Goal: Task Accomplishment & Management: Complete application form

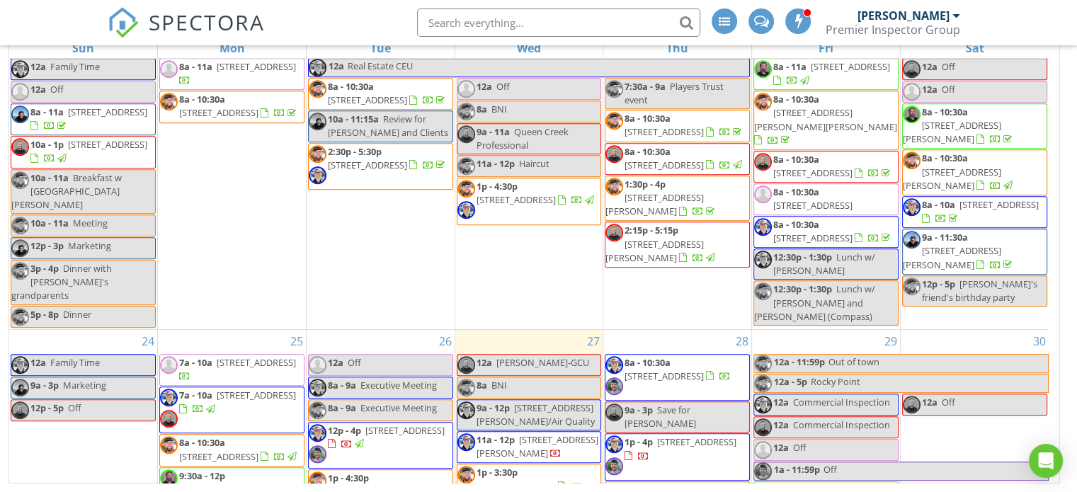
scroll to position [1290, 0]
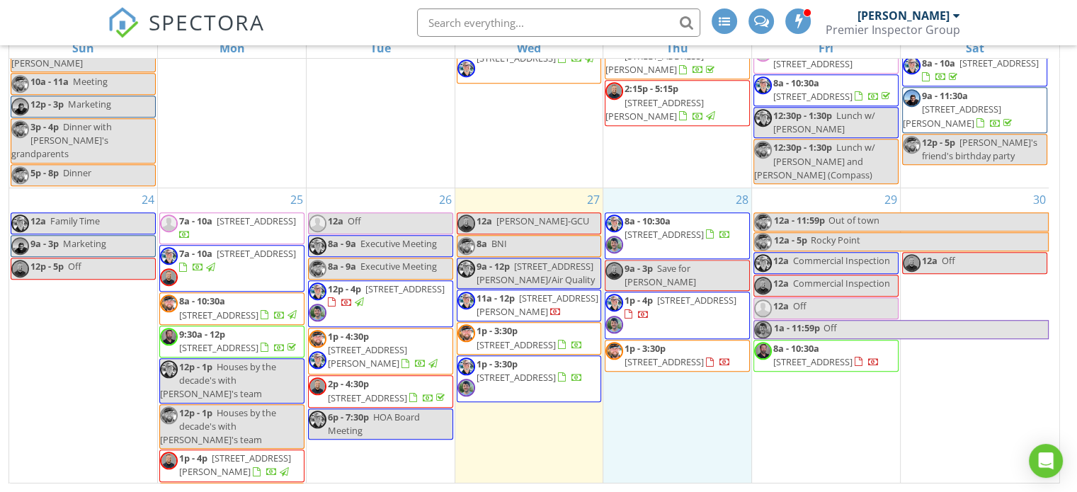
click at [657, 188] on div "28 8a - 10:30a [STREET_ADDRESS] 9a - 3p Save for [PERSON_NAME] 1p - 4p [STREET_…" at bounding box center [677, 375] width 148 height 374
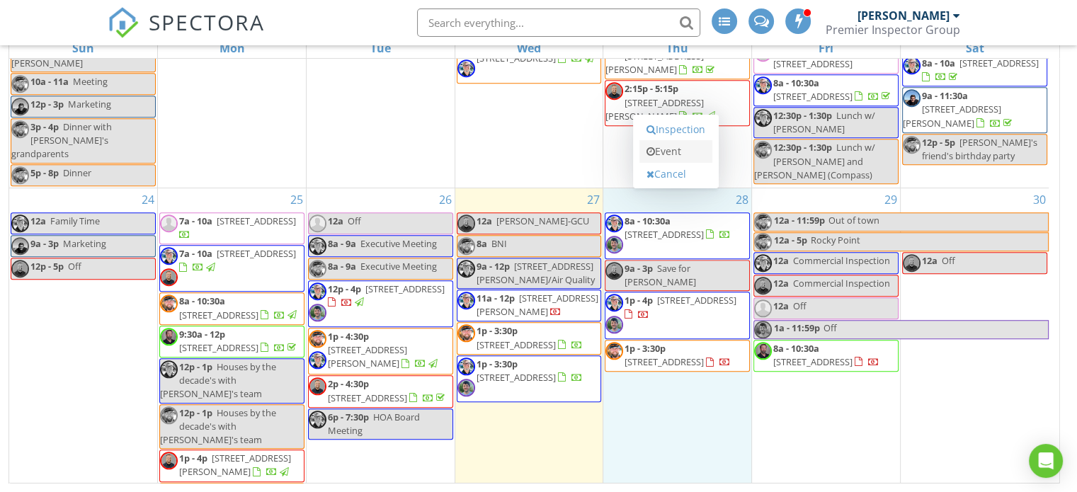
click at [662, 155] on link "Event" at bounding box center [675, 151] width 73 height 23
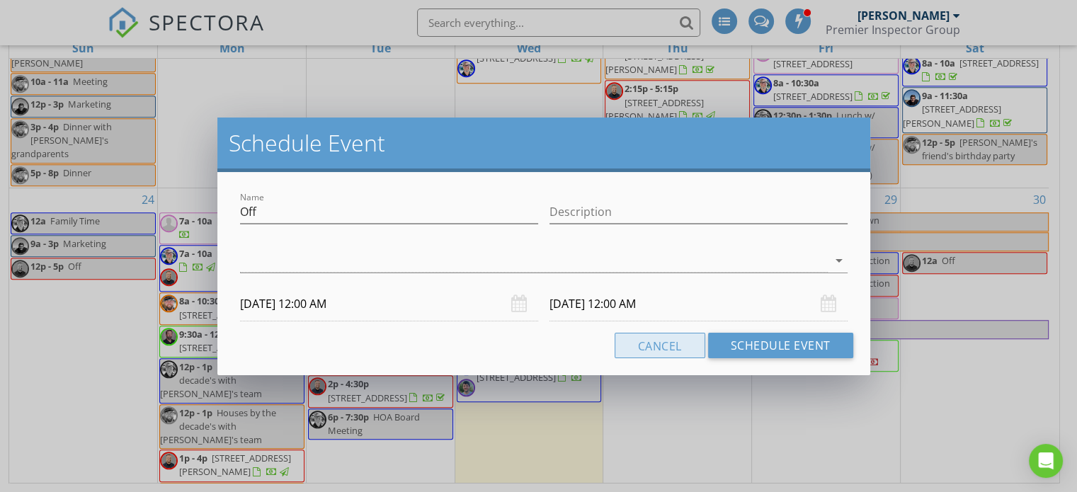
click at [671, 344] on button "Cancel" at bounding box center [659, 345] width 91 height 25
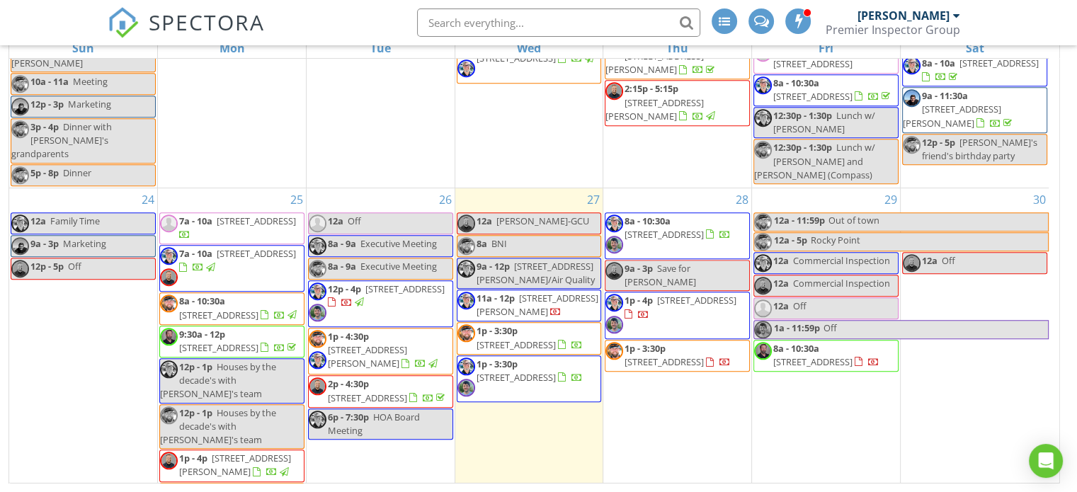
click at [682, 192] on div "28 8a - 10:30a [STREET_ADDRESS] 9a - 3p Save for [PERSON_NAME] 1p - 4p [STREET_…" at bounding box center [677, 375] width 148 height 374
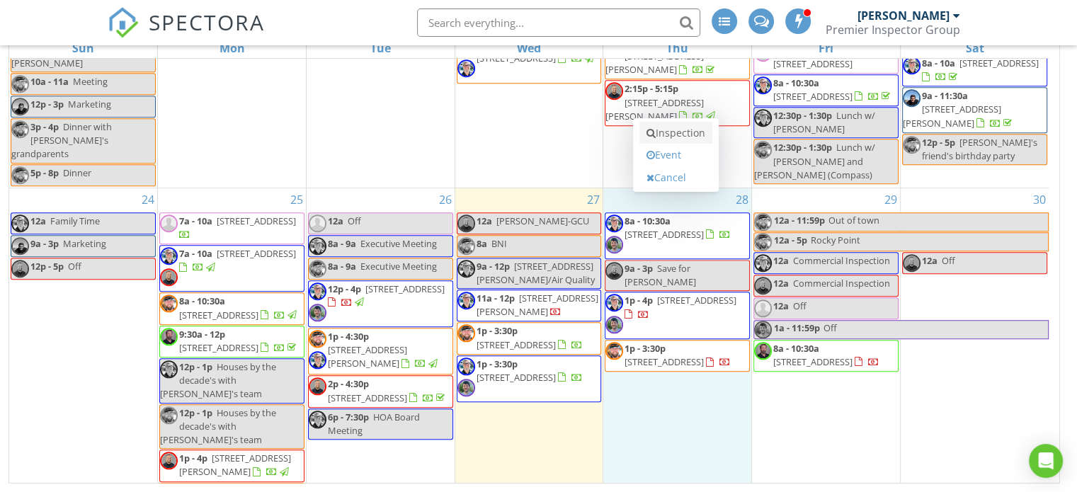
click at [671, 135] on link "Inspection" at bounding box center [675, 133] width 73 height 23
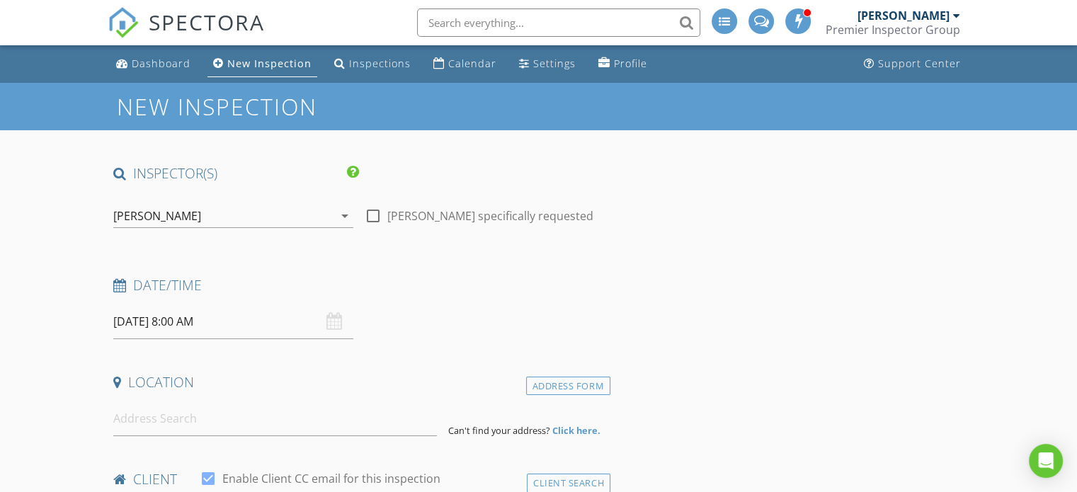
click at [338, 214] on icon "arrow_drop_down" at bounding box center [344, 215] width 17 height 17
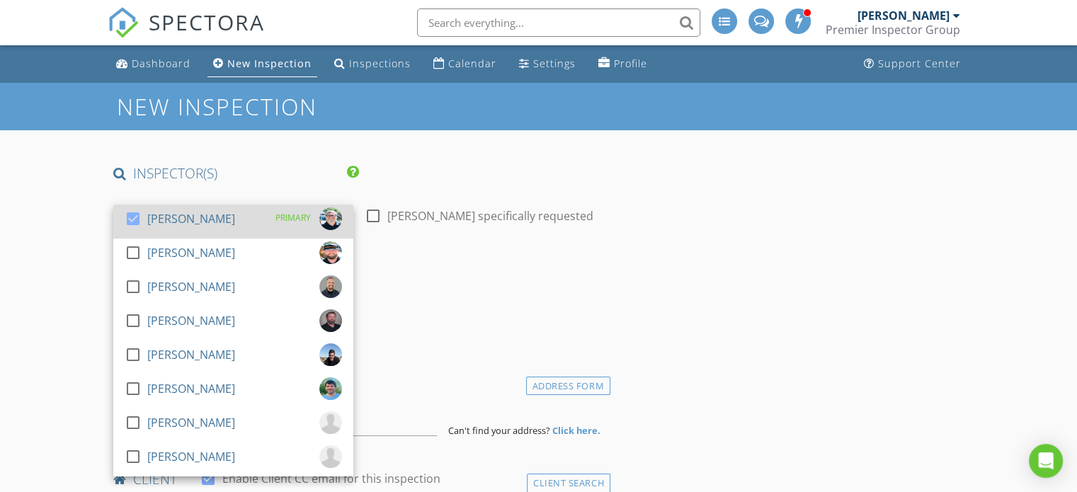
click at [139, 214] on div at bounding box center [133, 219] width 24 height 24
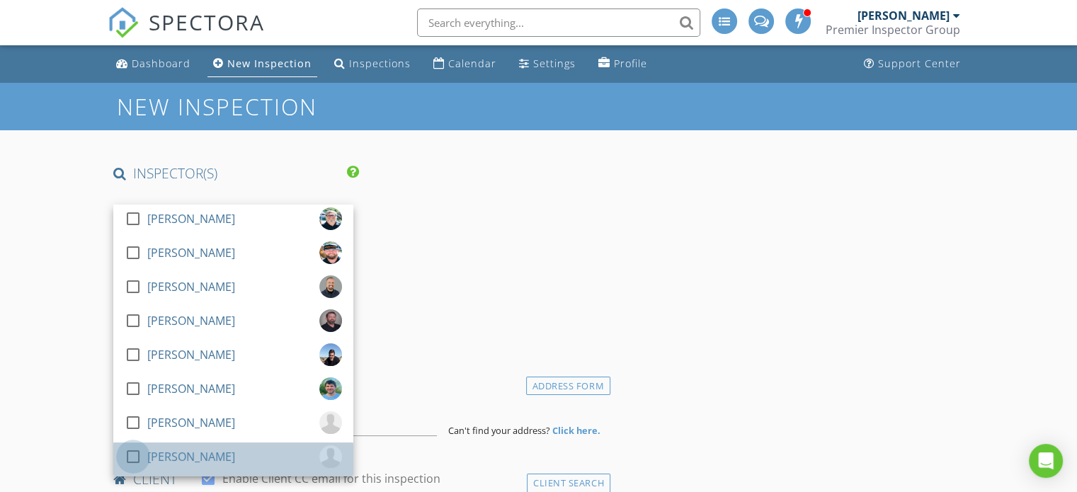
click at [127, 455] on div at bounding box center [133, 456] width 24 height 24
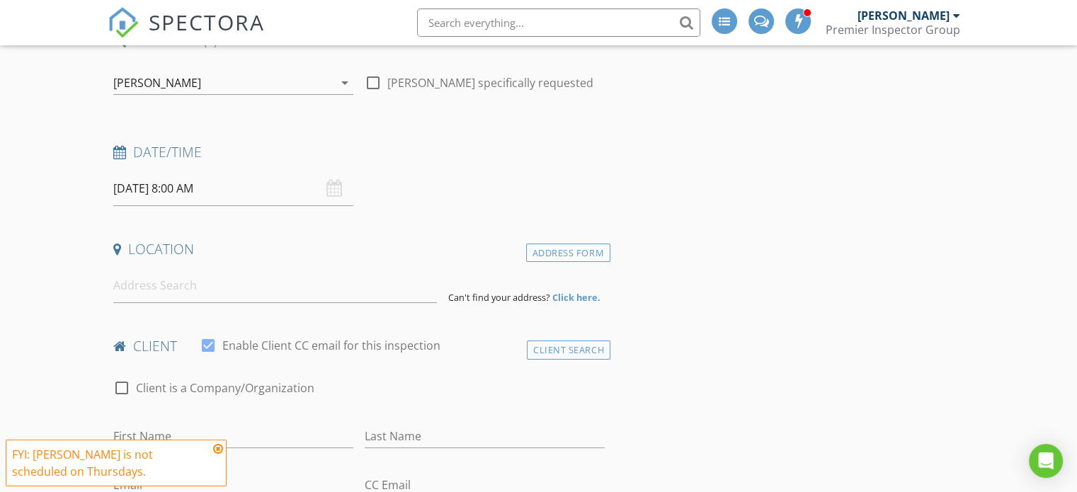
scroll to position [142, 0]
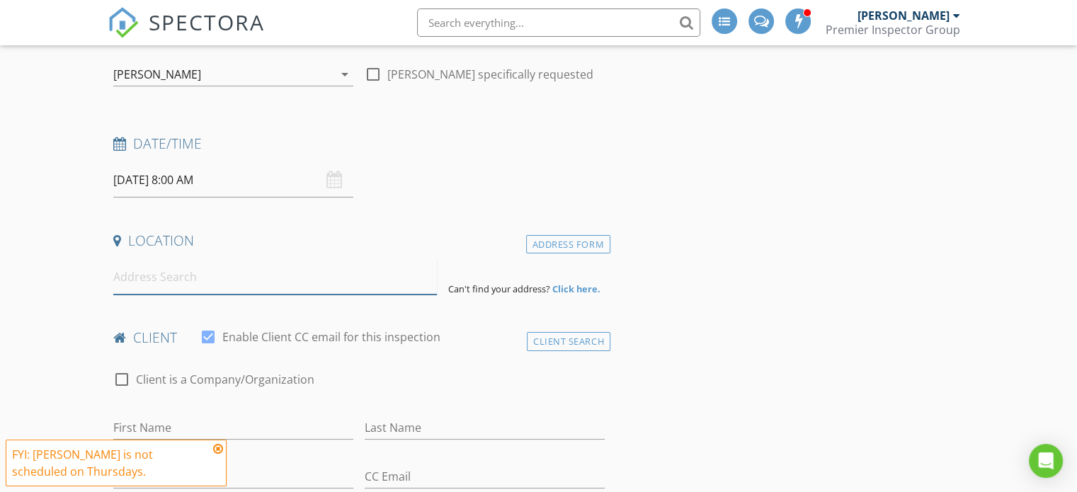
click at [224, 284] on input at bounding box center [274, 277] width 323 height 35
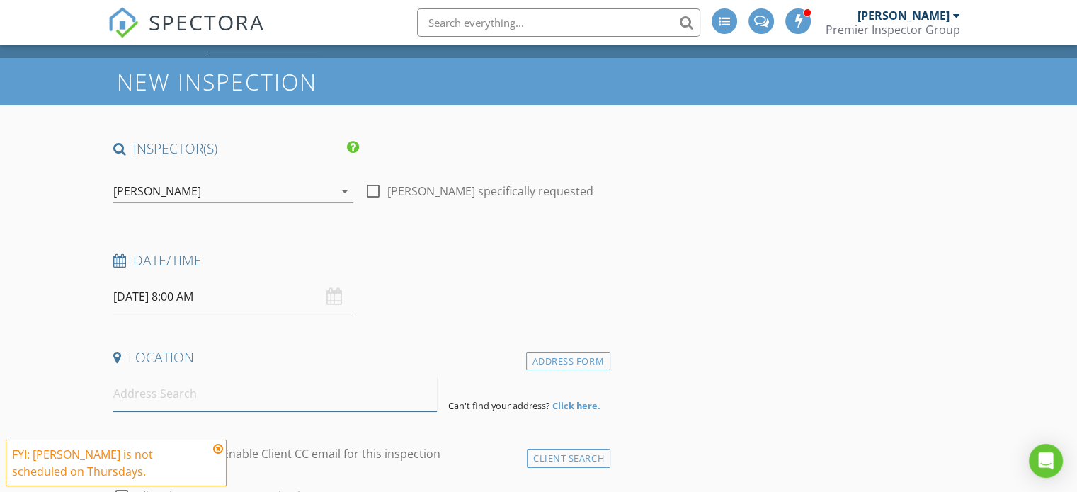
scroll to position [0, 0]
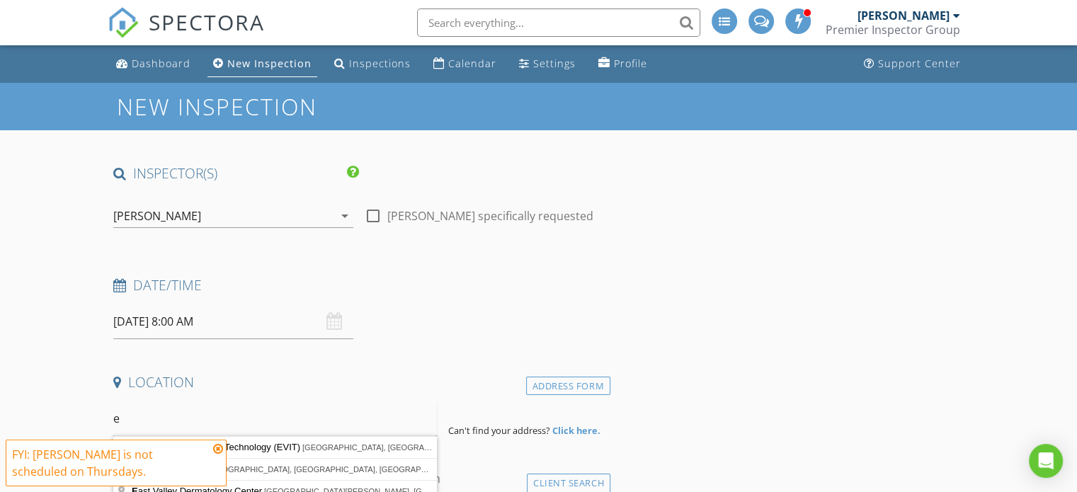
type input "e"
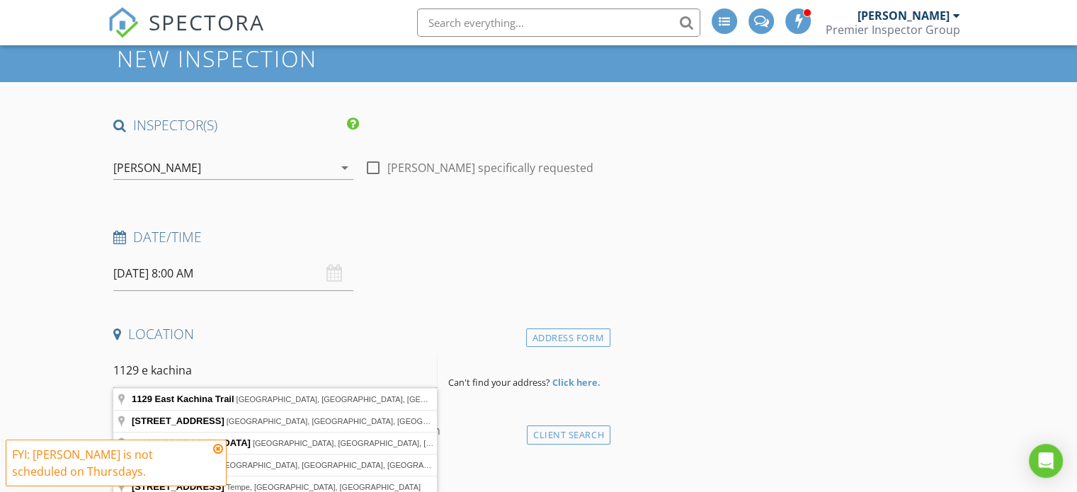
scroll to position [71, 0]
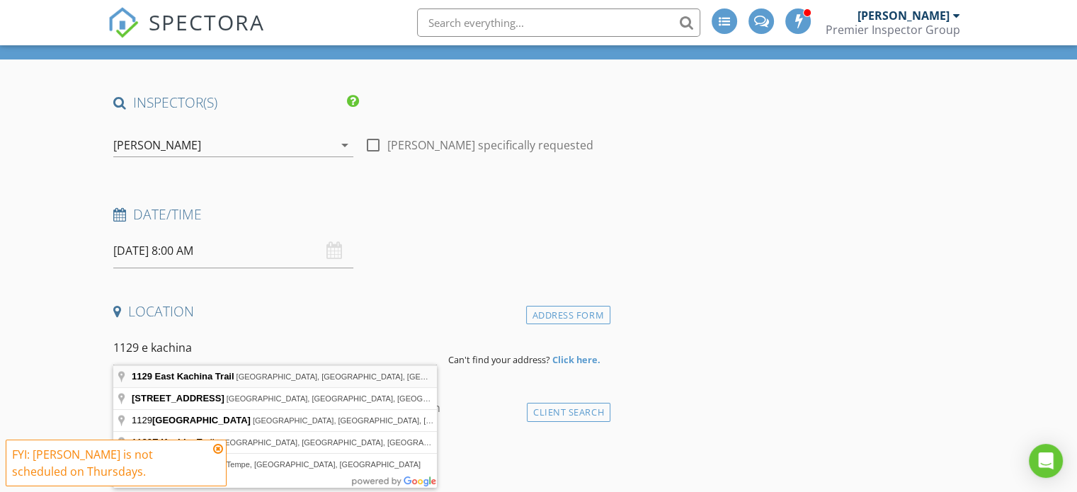
type input "1129 East Kachina Trail, Phoenix, AZ, USA"
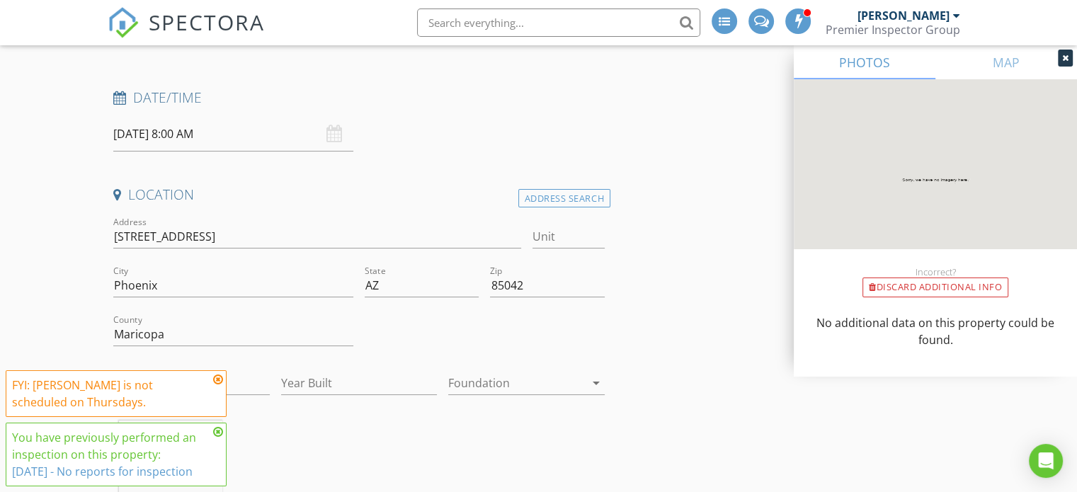
scroll to position [212, 0]
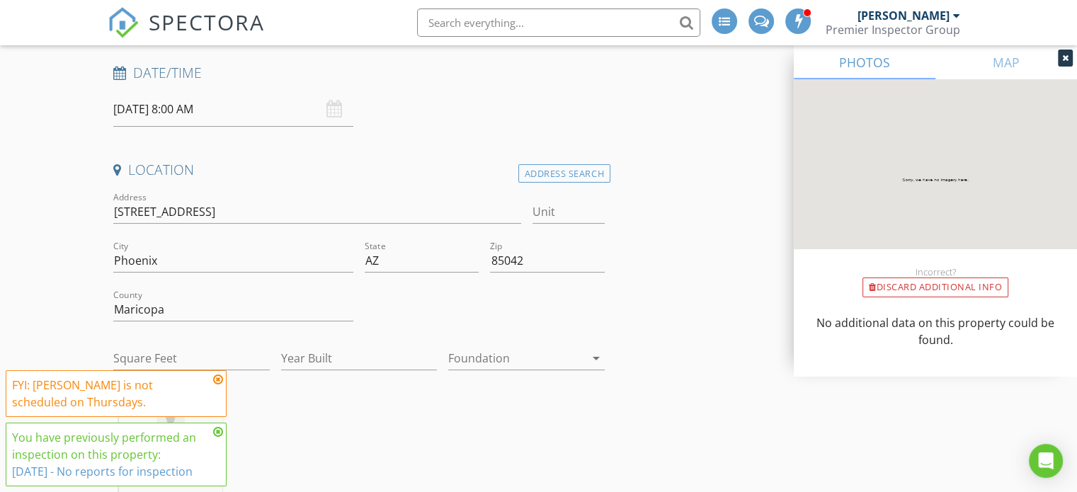
click at [215, 381] on icon at bounding box center [218, 379] width 10 height 11
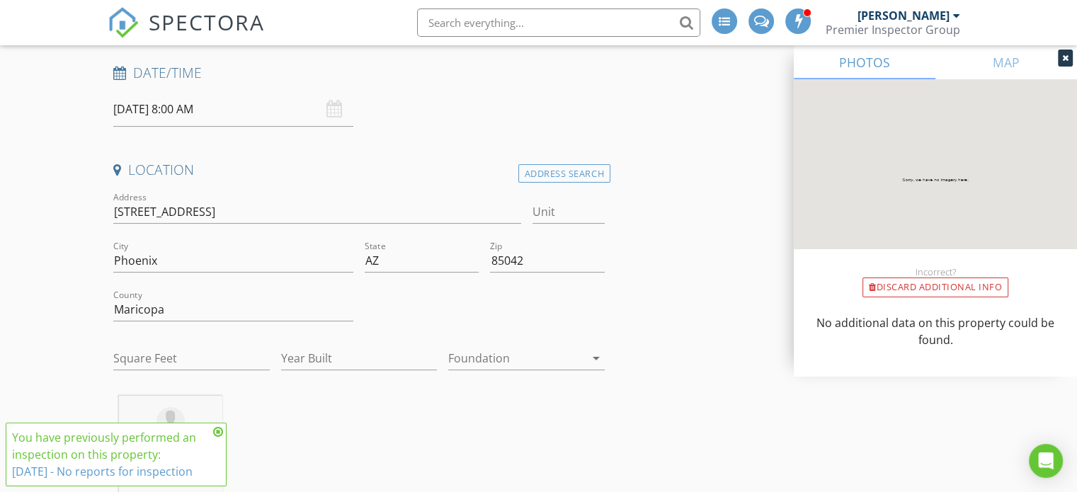
click at [215, 430] on icon at bounding box center [218, 431] width 10 height 11
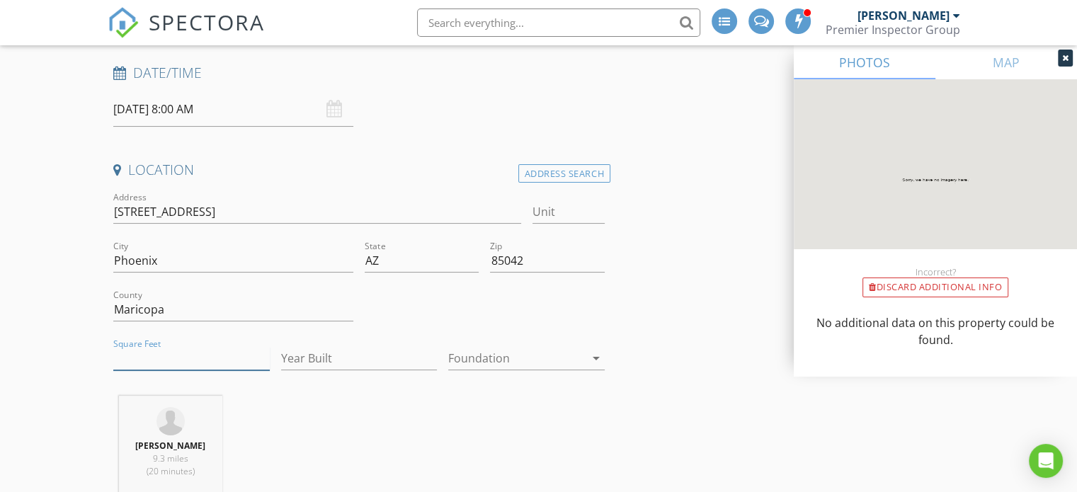
click at [241, 362] on input "Square Feet" at bounding box center [191, 358] width 156 height 23
type input "1999"
type input "2025"
click at [466, 359] on div at bounding box center [516, 358] width 137 height 23
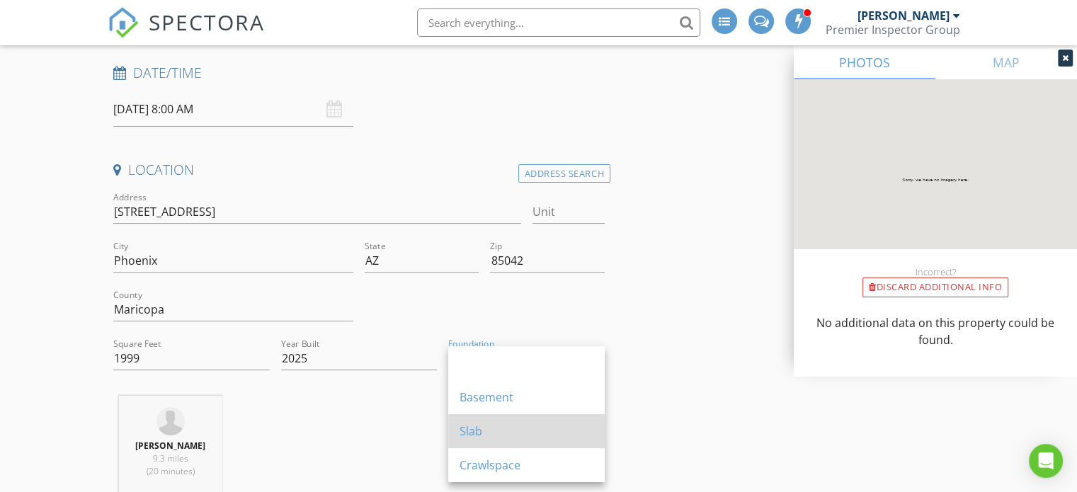
click at [473, 429] on div "Slab" at bounding box center [526, 431] width 134 height 17
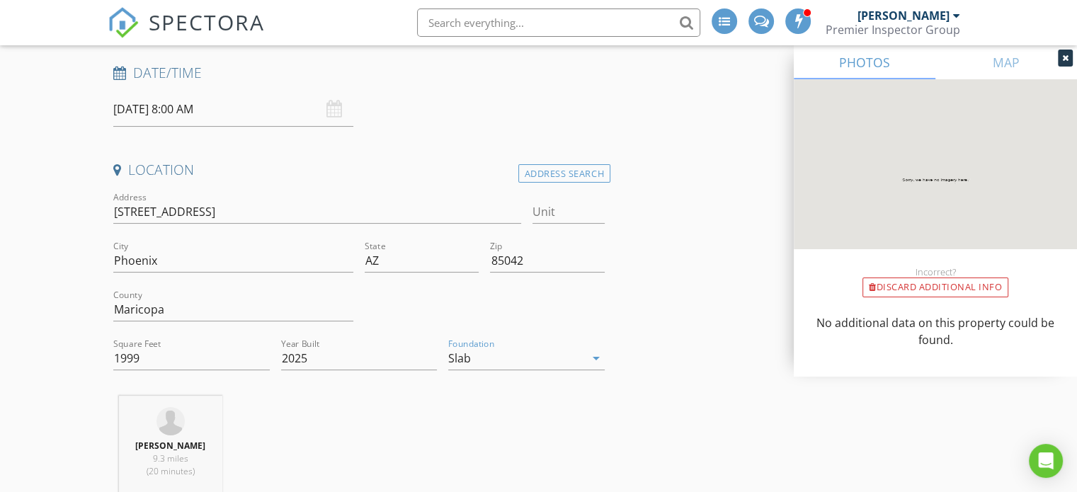
click at [281, 402] on div "Ryan LaChance 9.3 miles (20 minutes)" at bounding box center [359, 454] width 503 height 117
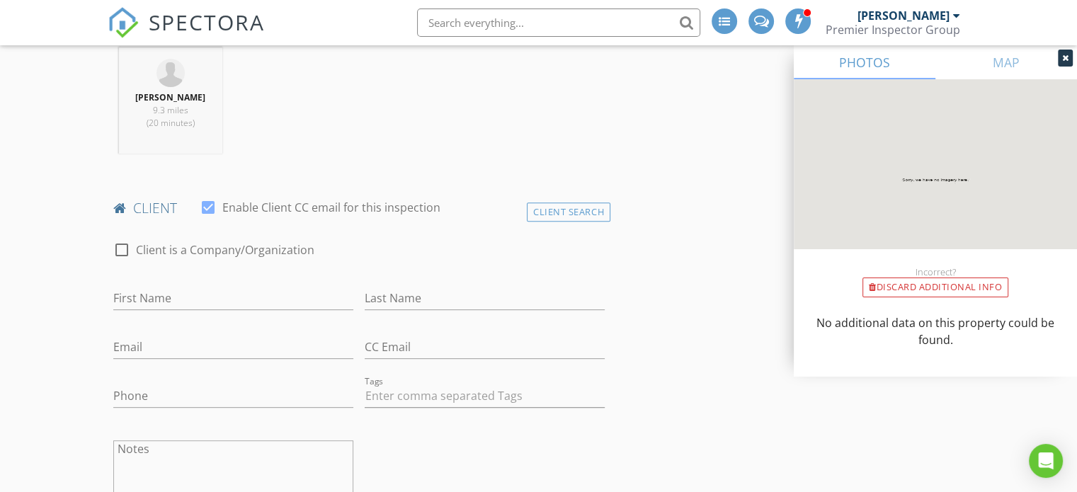
scroll to position [637, 0]
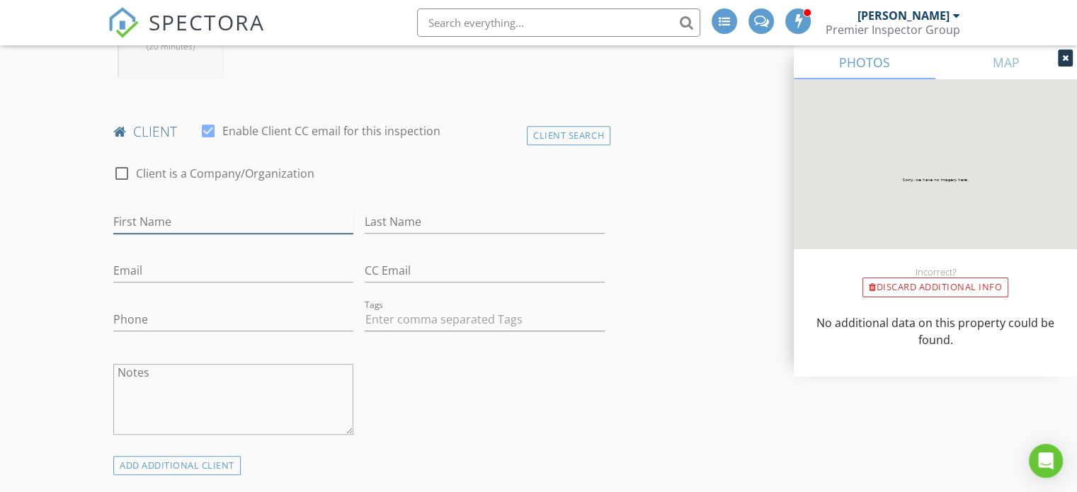
click at [213, 224] on input "First Name" at bounding box center [233, 221] width 240 height 23
type input "Parallel 4"
click at [401, 222] on input "Last Name" at bounding box center [484, 221] width 240 height 23
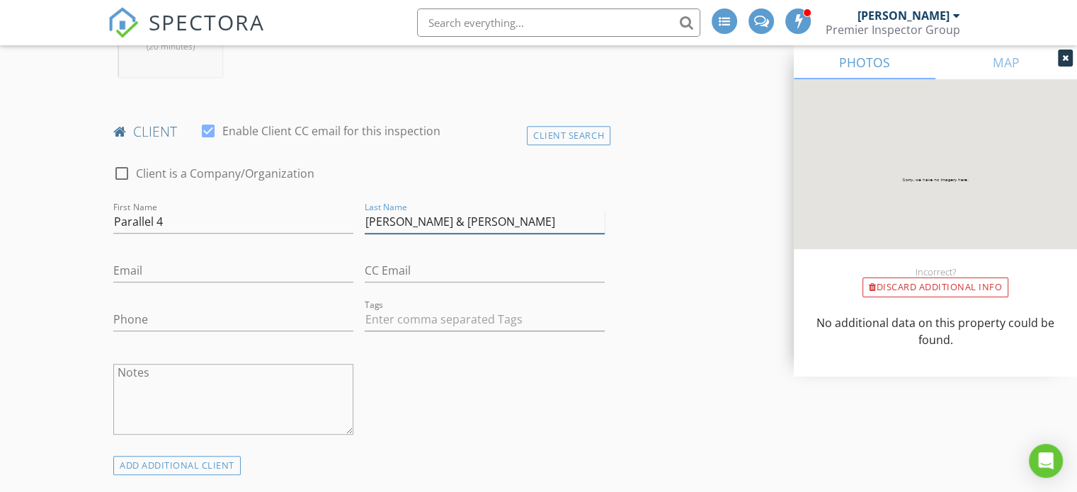
type input "Glomb & Sinnott"
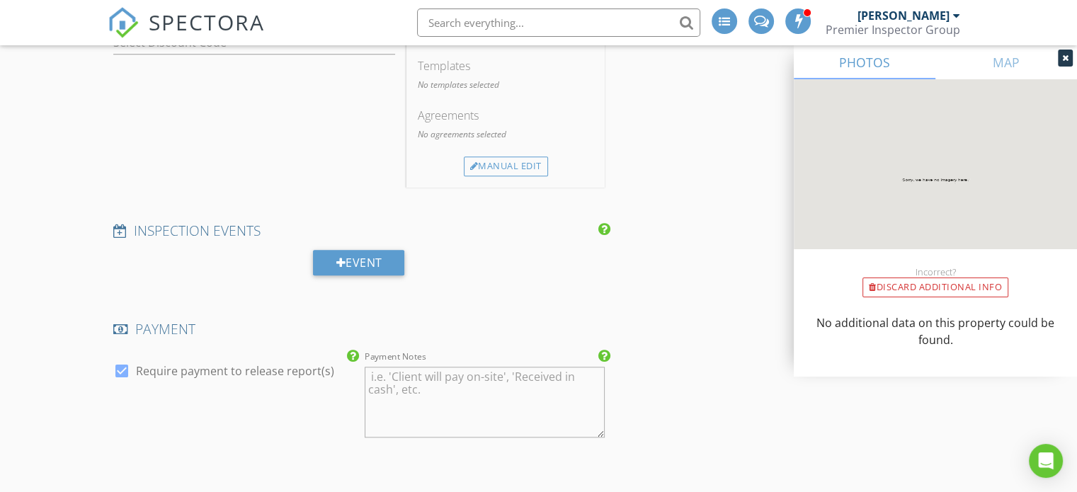
scroll to position [920, 0]
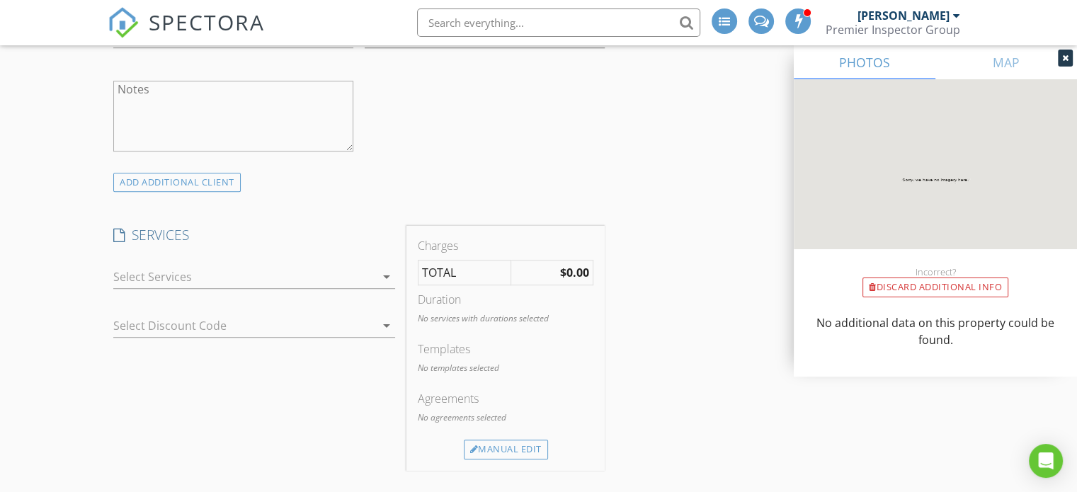
click at [391, 279] on icon "arrow_drop_down" at bounding box center [386, 276] width 17 height 17
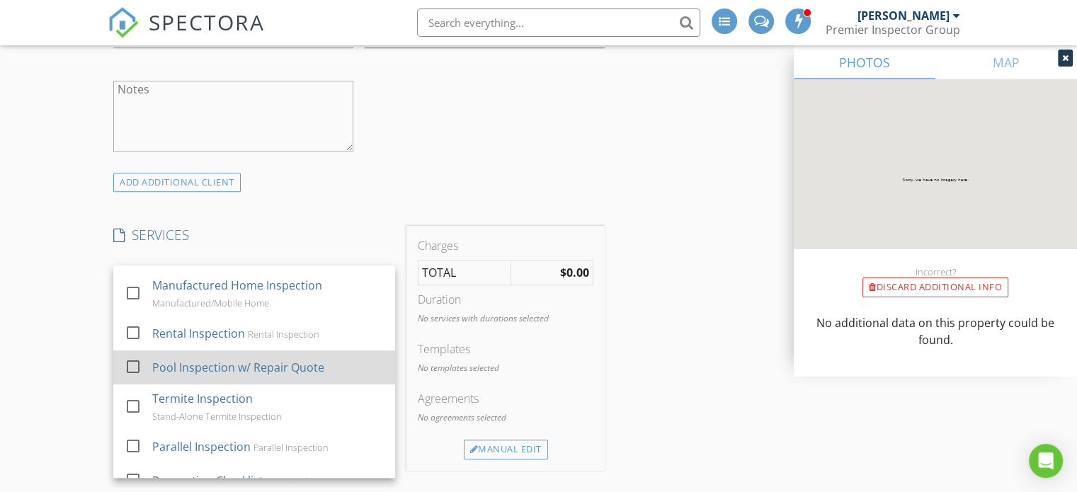
scroll to position [495, 0]
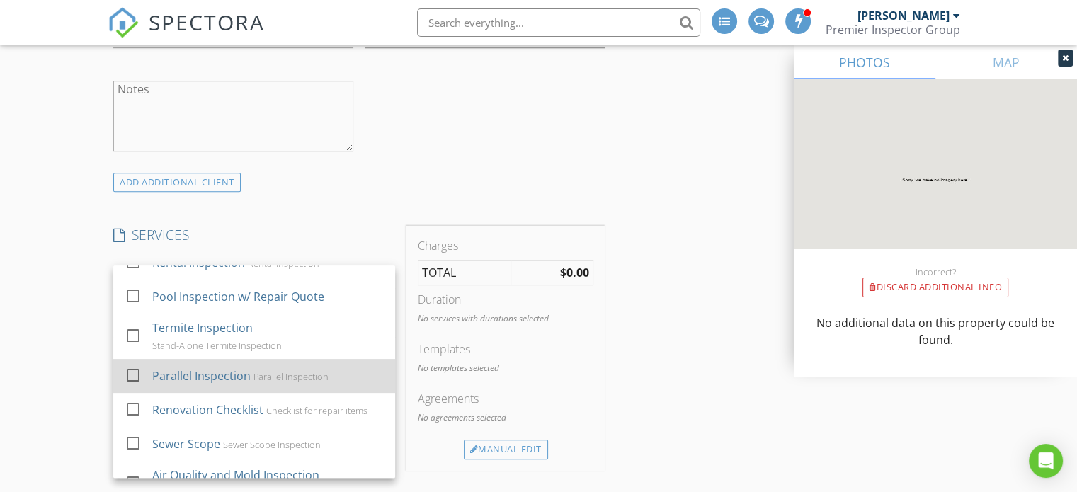
click at [134, 373] on div at bounding box center [133, 375] width 24 height 24
checkbox input "false"
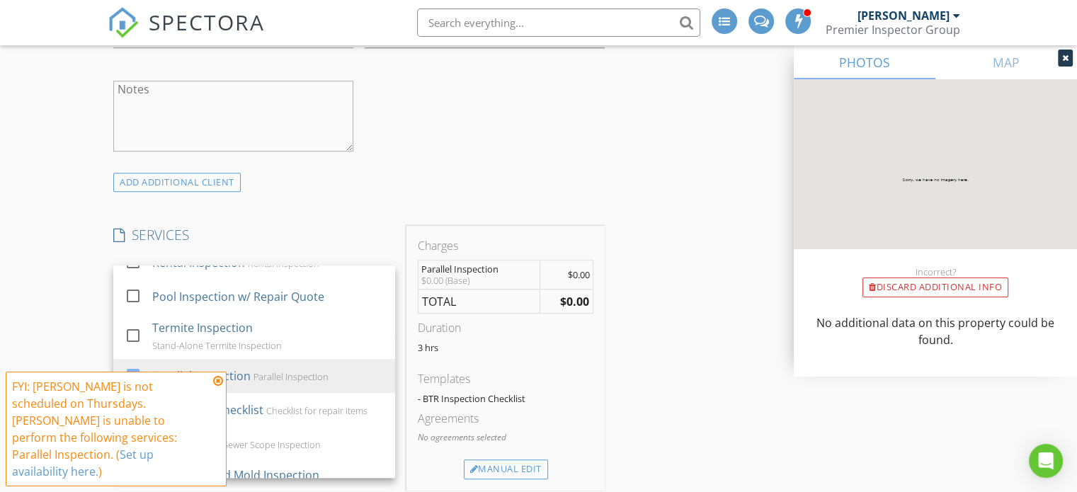
click at [219, 386] on icon at bounding box center [218, 380] width 10 height 11
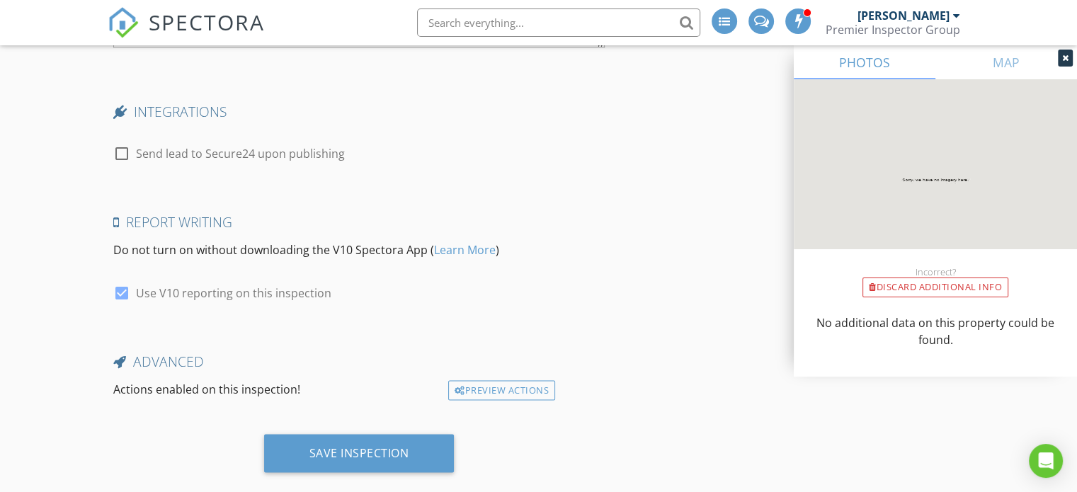
scroll to position [2443, 0]
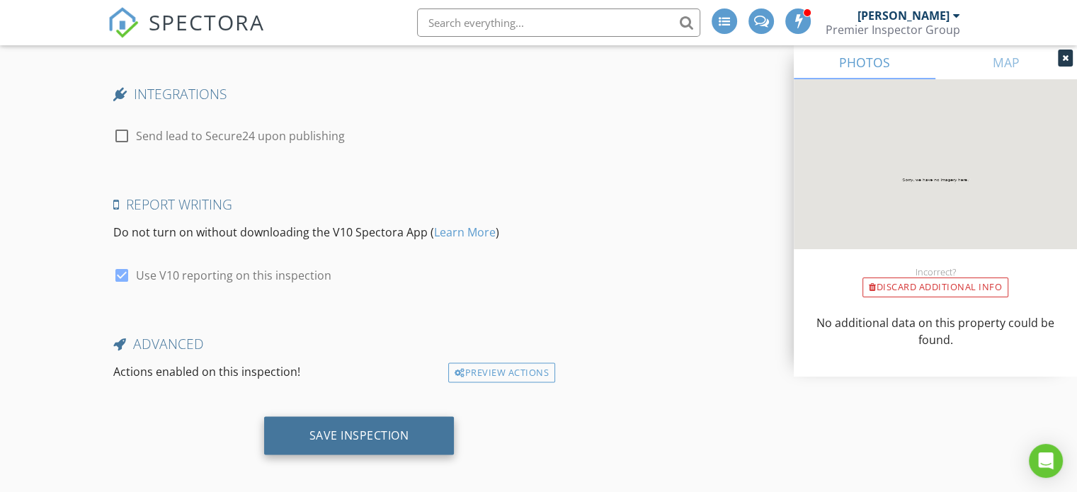
click at [396, 419] on div "Save Inspection" at bounding box center [359, 435] width 190 height 38
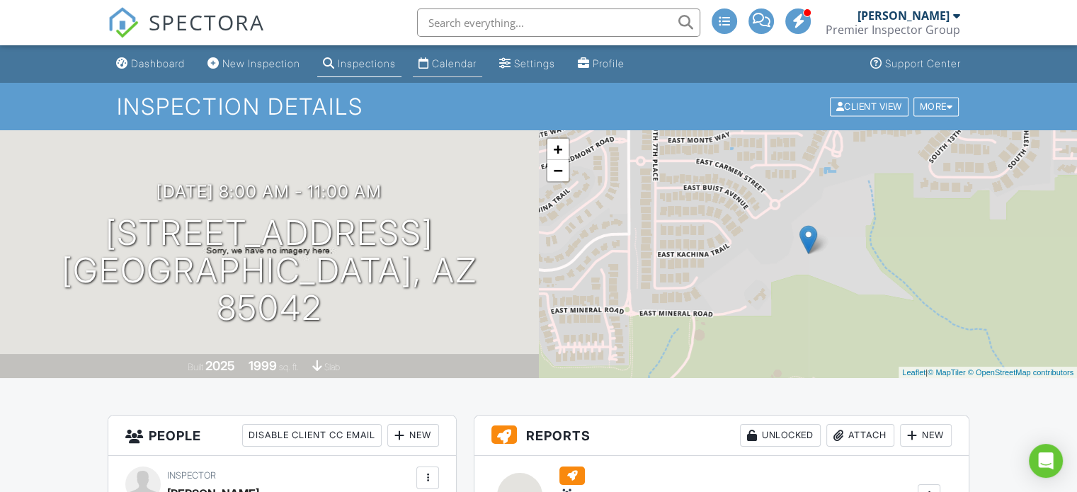
click at [447, 63] on div "Calendar" at bounding box center [454, 63] width 45 height 12
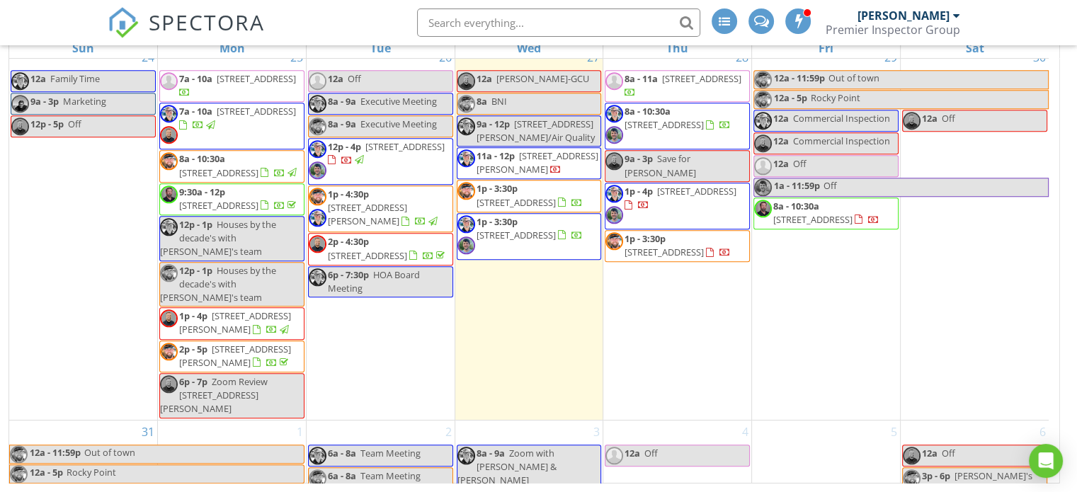
scroll to position [1432, 0]
